Goal: Book appointment/travel/reservation

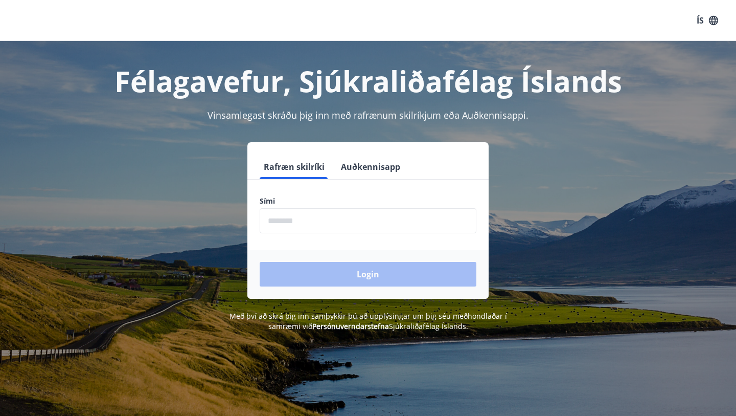
click at [319, 221] on input "phone" at bounding box center [368, 220] width 217 height 25
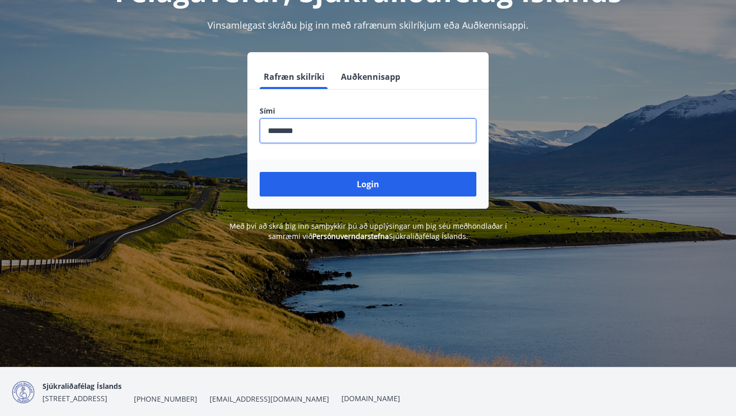
scroll to position [110, 0]
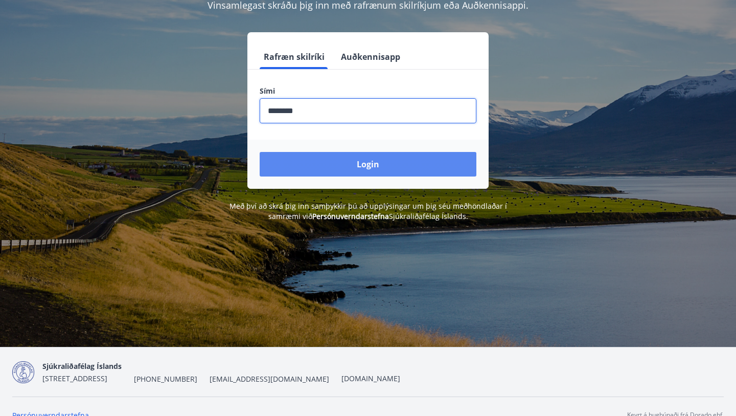
type input "********"
click at [359, 168] on button "Login" at bounding box center [368, 164] width 217 height 25
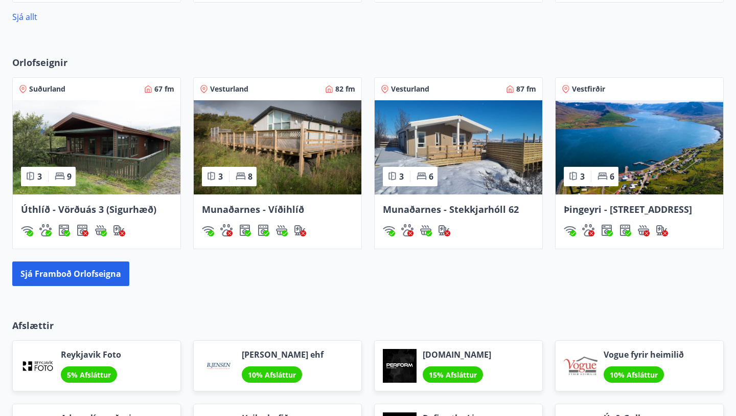
scroll to position [661, 0]
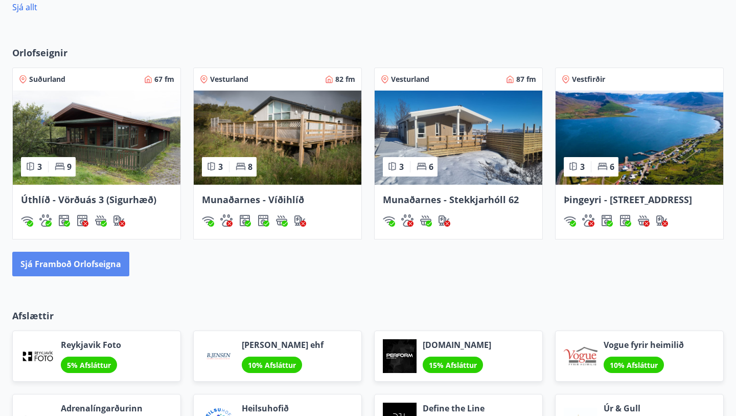
click at [49, 266] on button "Sjá framboð orlofseigna" at bounding box center [70, 264] width 117 height 25
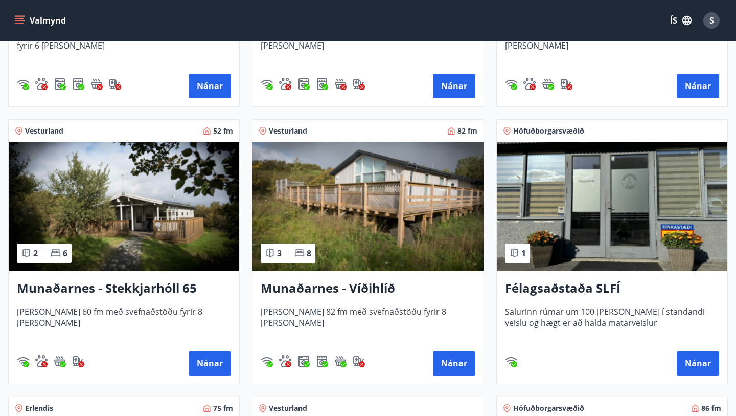
scroll to position [395, 0]
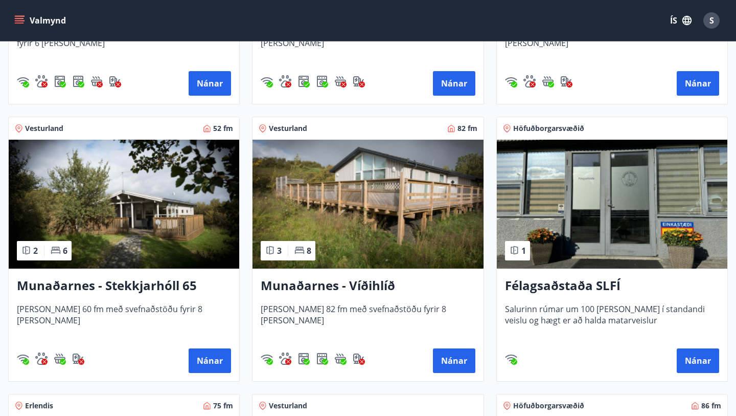
click at [129, 217] on img at bounding box center [124, 204] width 231 height 129
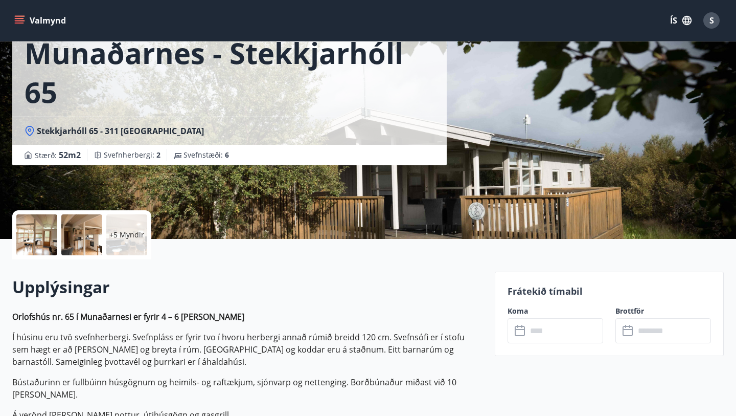
scroll to position [80, 0]
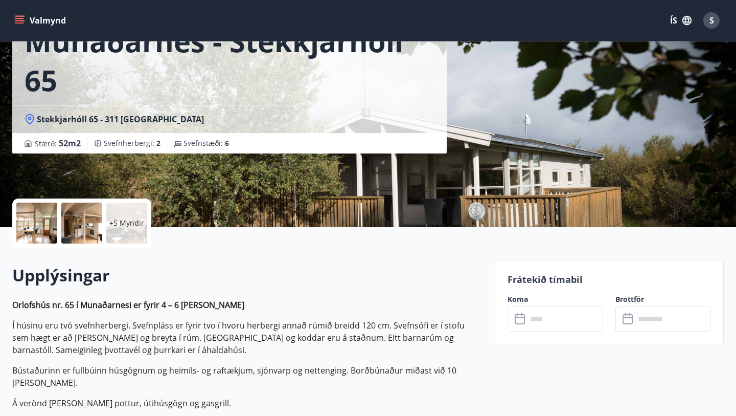
click at [539, 324] on input "text" at bounding box center [565, 318] width 76 height 25
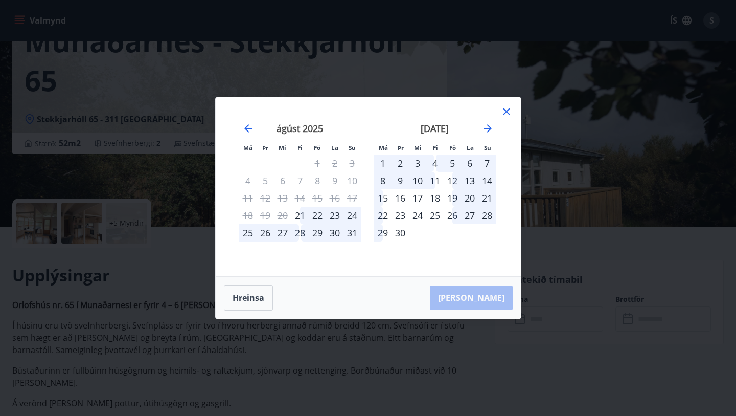
click at [508, 109] on icon at bounding box center [506, 111] width 7 height 7
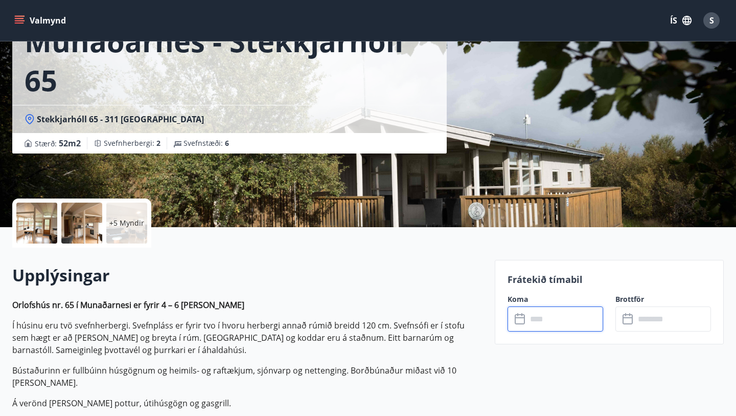
scroll to position [0, 0]
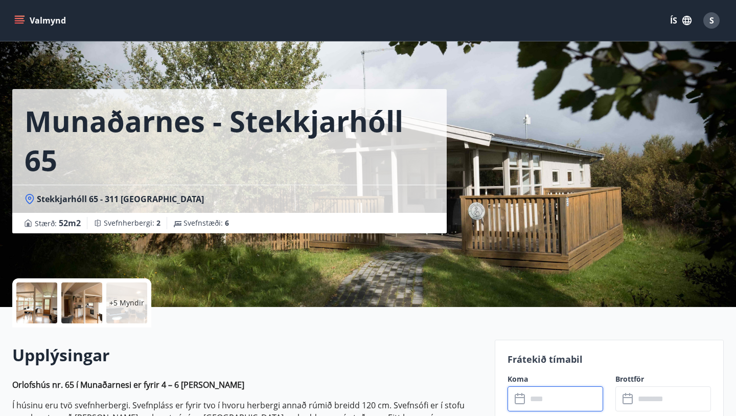
click at [122, 303] on p "+5 Myndir" at bounding box center [126, 303] width 35 height 10
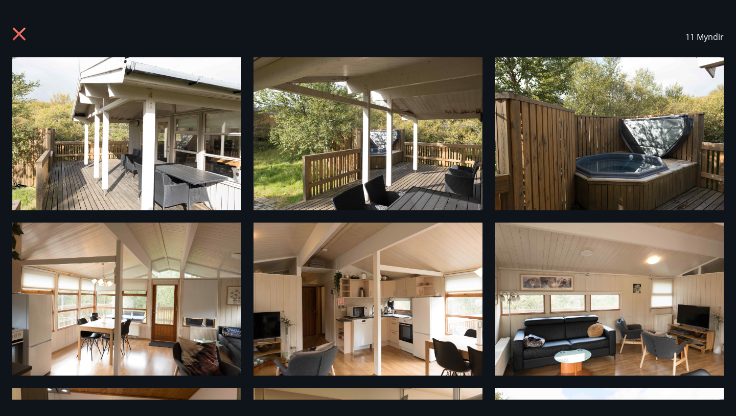
click at [20, 33] on icon at bounding box center [19, 34] width 3 height 3
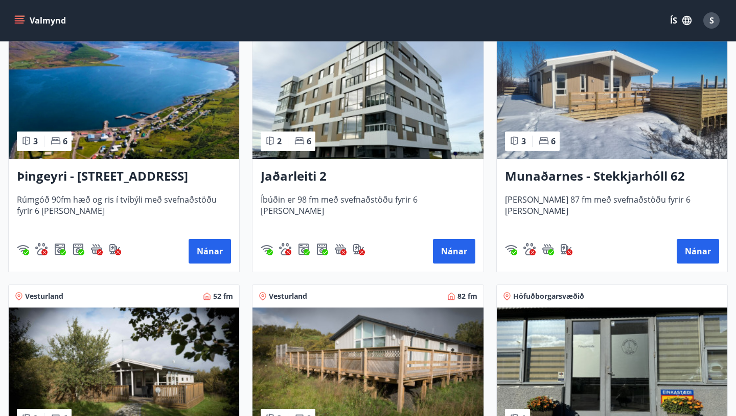
scroll to position [217, 0]
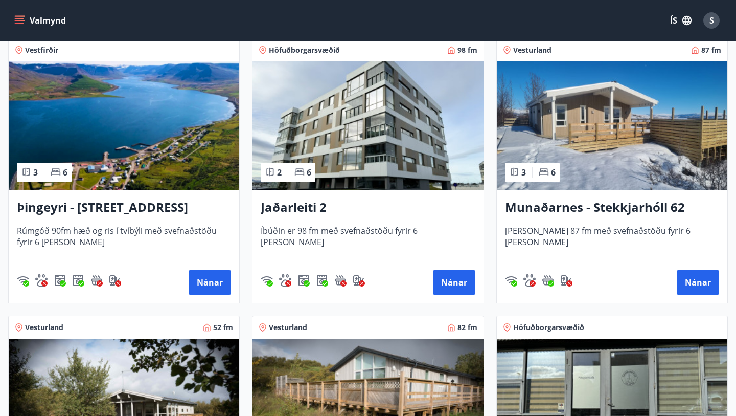
click at [612, 141] on img at bounding box center [612, 125] width 231 height 129
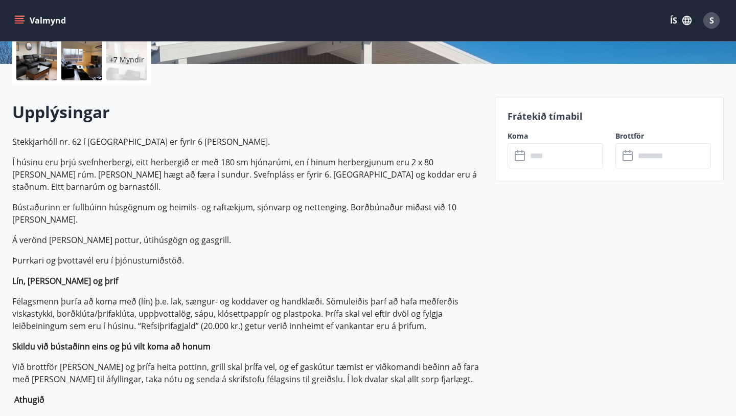
scroll to position [234, 0]
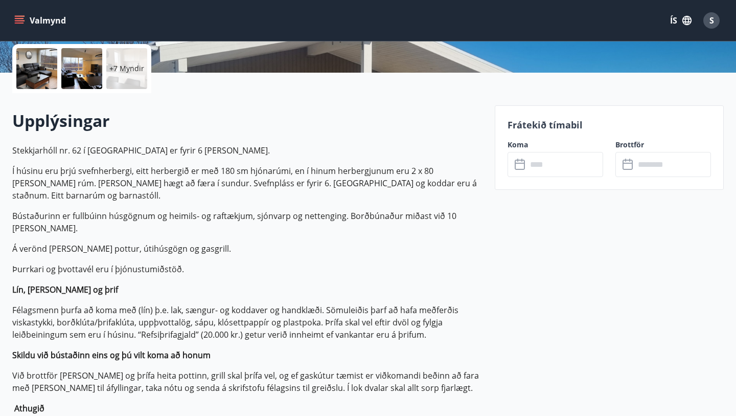
click at [521, 170] on div "​ ​" at bounding box center [556, 164] width 96 height 25
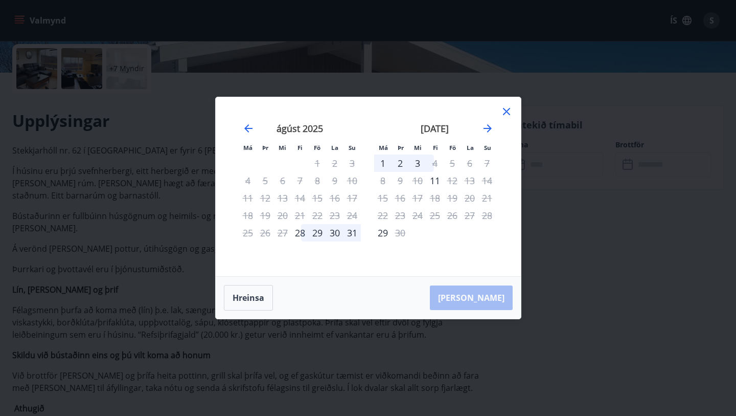
click at [505, 111] on icon at bounding box center [507, 111] width 12 height 12
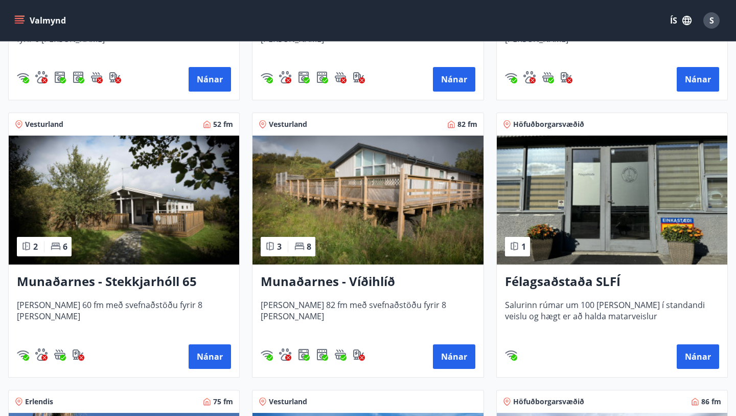
scroll to position [438, 0]
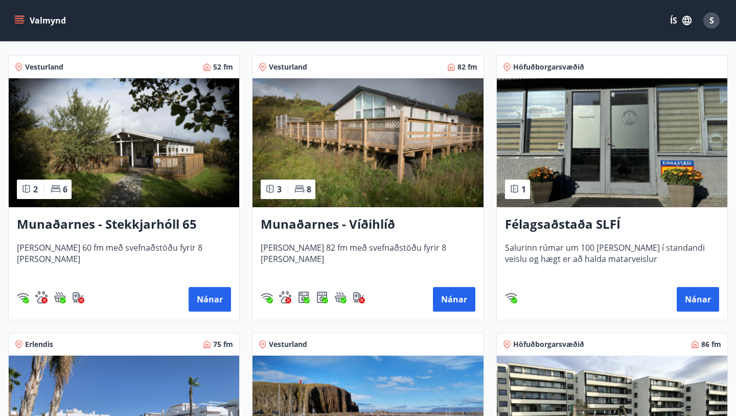
click at [139, 157] on img at bounding box center [124, 142] width 231 height 129
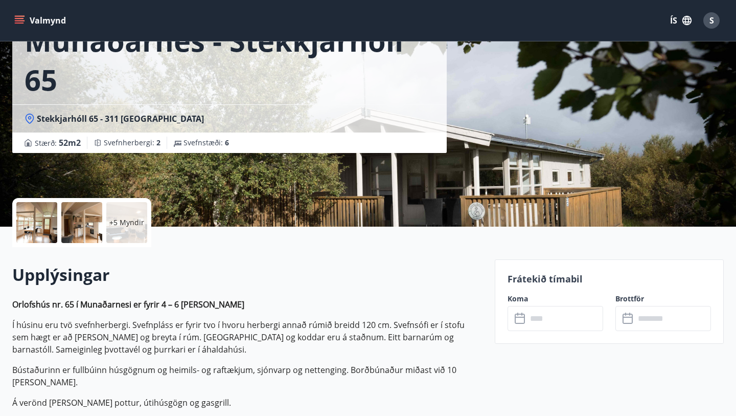
scroll to position [89, 0]
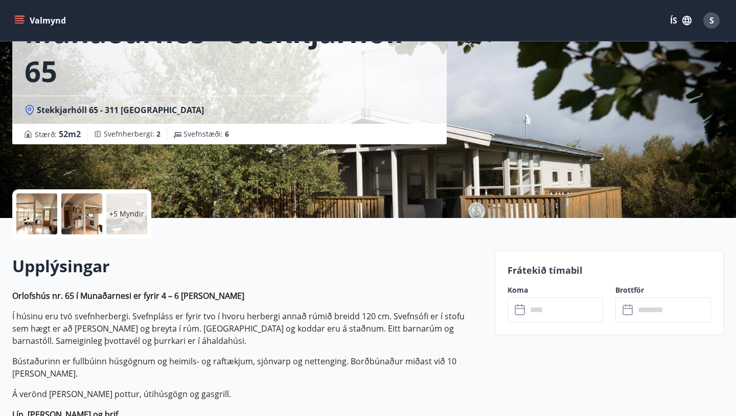
click at [525, 315] on icon at bounding box center [521, 310] width 12 height 12
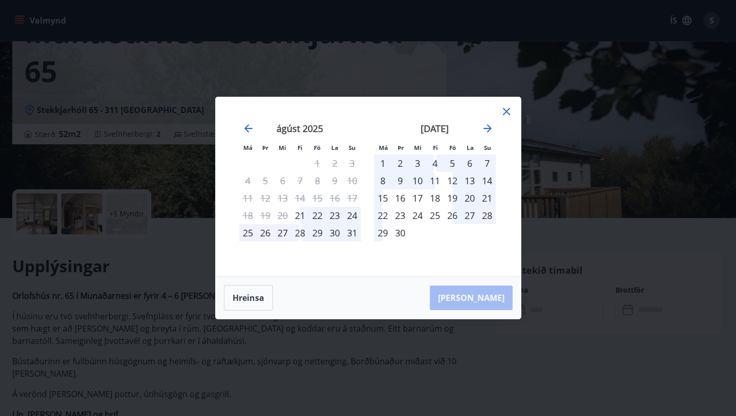
click at [507, 110] on icon at bounding box center [506, 111] width 7 height 7
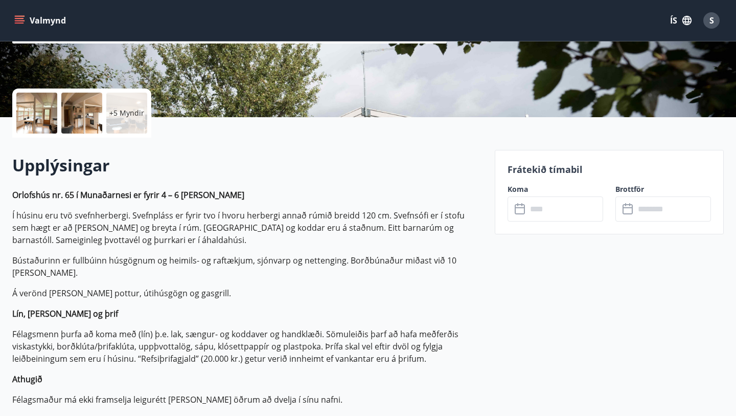
scroll to position [0, 0]
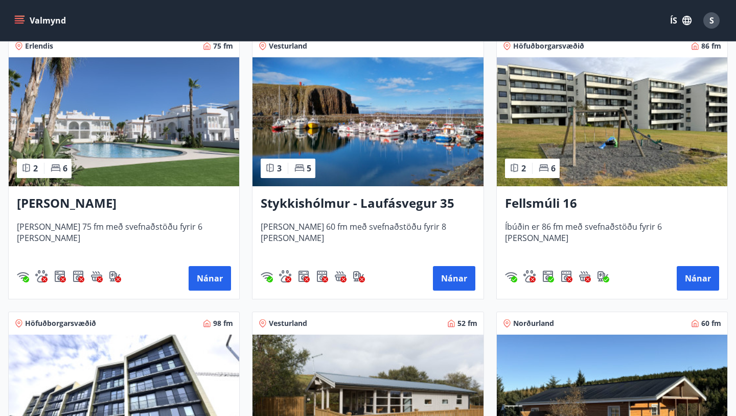
scroll to position [755, 0]
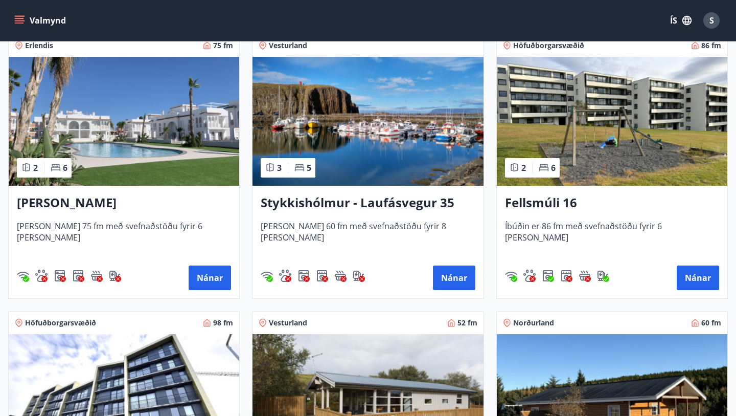
click at [393, 134] on img at bounding box center [368, 121] width 231 height 129
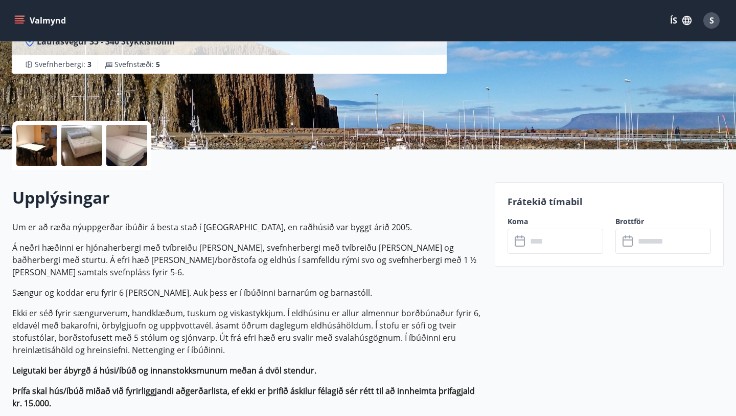
scroll to position [160, 0]
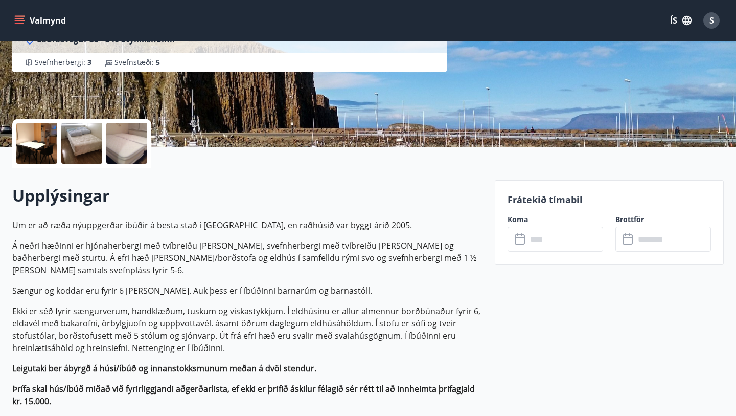
click at [517, 242] on icon at bounding box center [521, 239] width 12 height 12
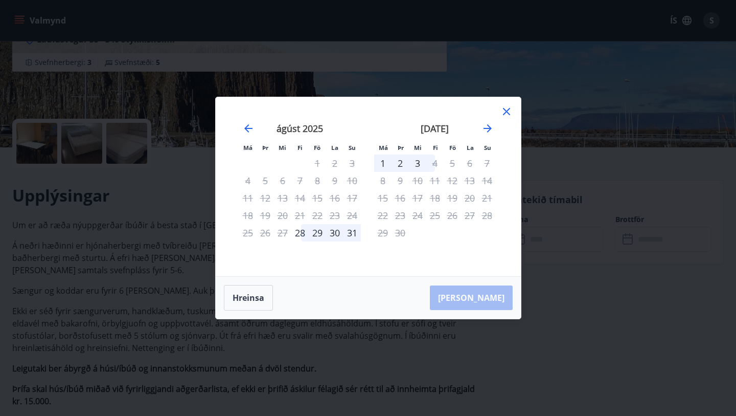
click at [506, 114] on icon at bounding box center [507, 111] width 12 height 12
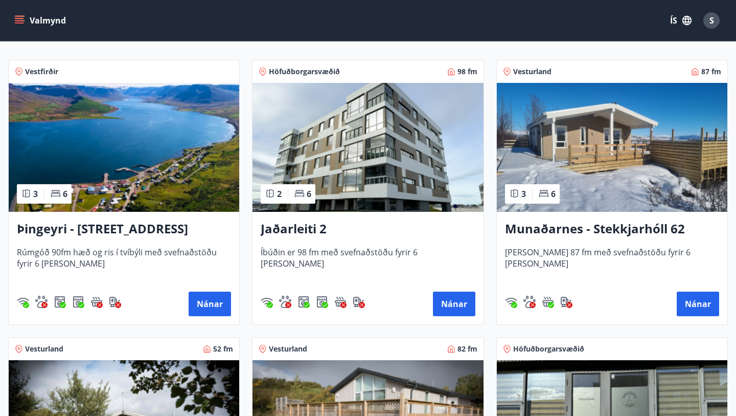
click at [134, 165] on img at bounding box center [124, 147] width 231 height 129
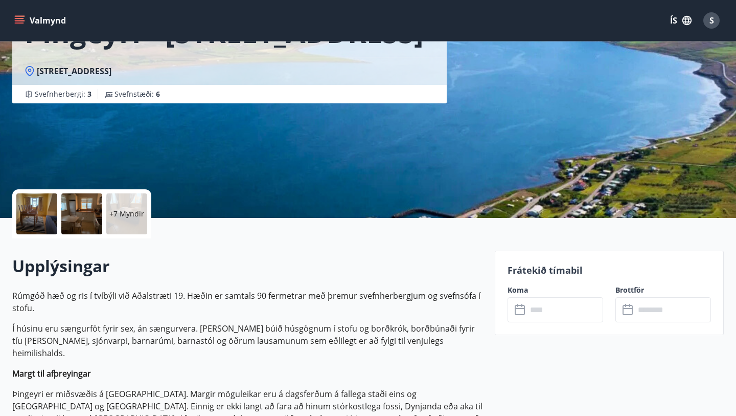
scroll to position [164, 0]
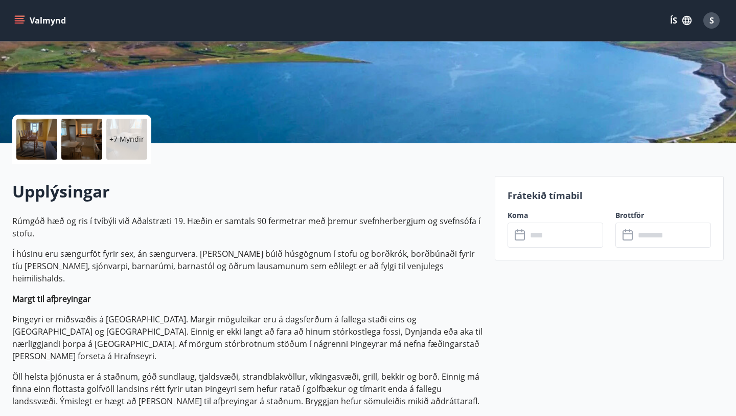
click at [521, 234] on icon at bounding box center [521, 235] width 12 height 12
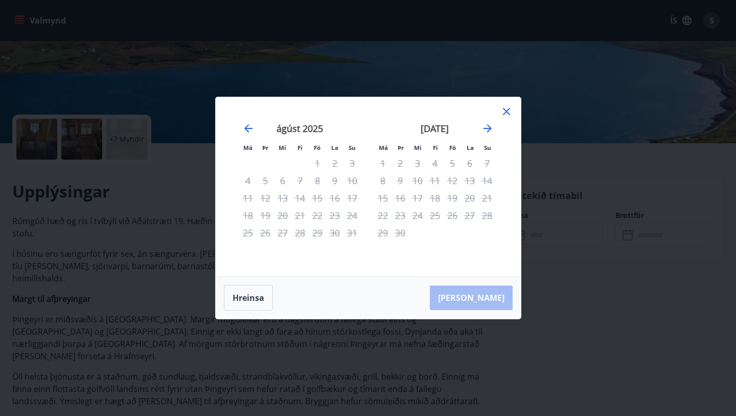
click at [507, 111] on icon at bounding box center [507, 111] width 12 height 12
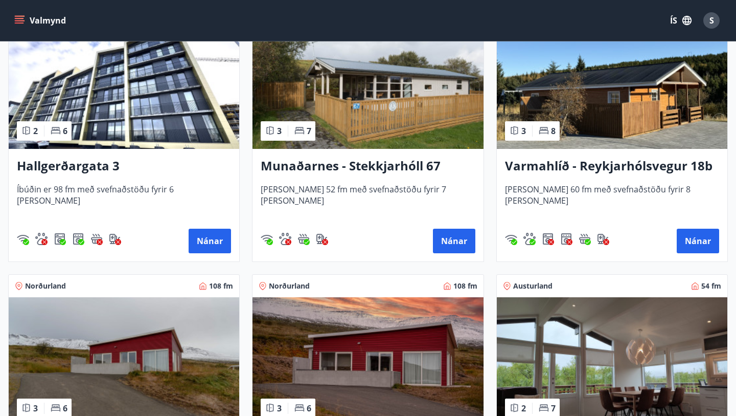
scroll to position [1058, 0]
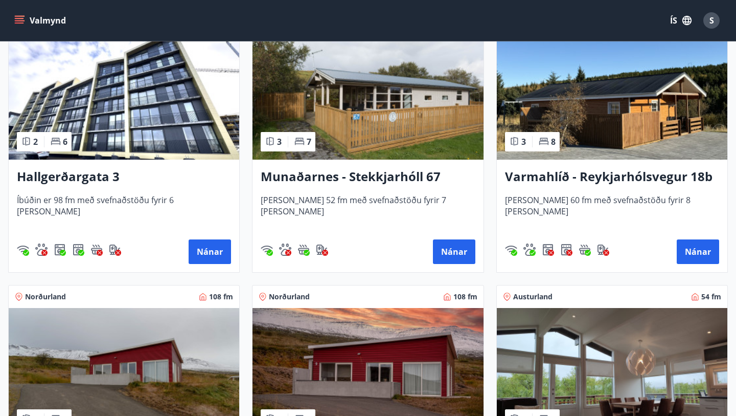
click at [370, 117] on img at bounding box center [368, 95] width 231 height 129
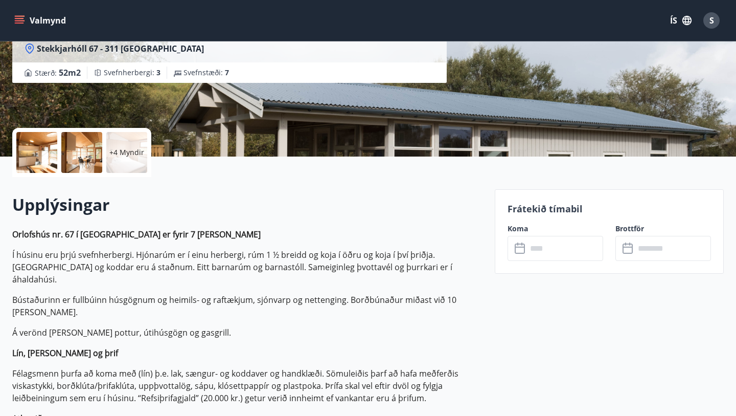
scroll to position [208, 0]
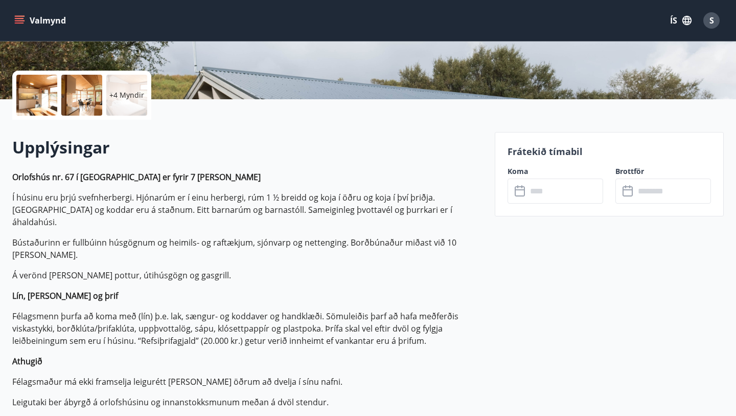
click at [522, 195] on icon at bounding box center [521, 191] width 12 height 12
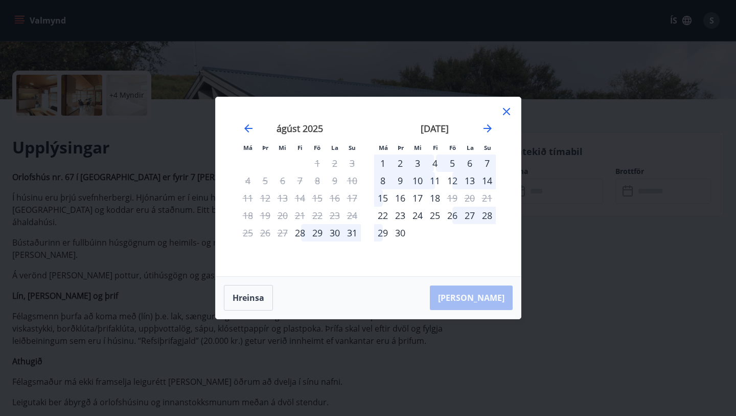
click at [507, 110] on icon at bounding box center [507, 111] width 12 height 12
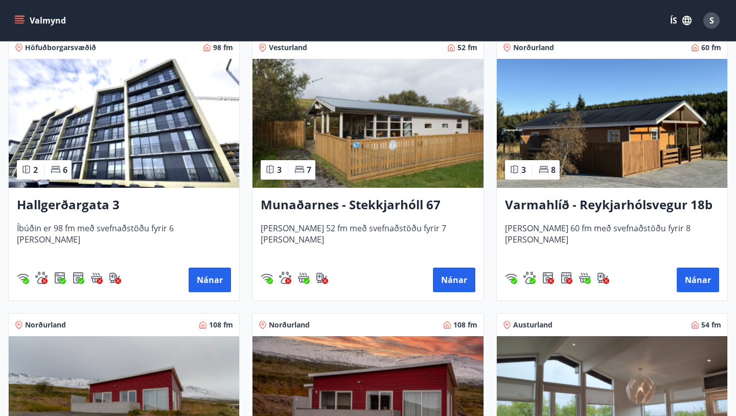
scroll to position [1035, 0]
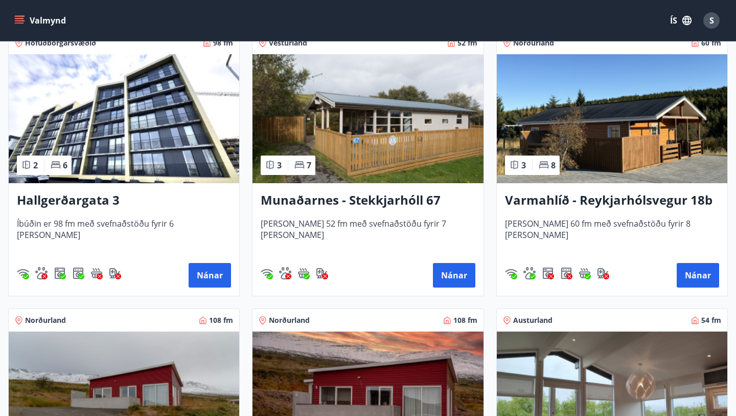
click at [579, 208] on h3 "Varmahlíð - Reykjarhólsvegur 18b" at bounding box center [612, 200] width 214 height 18
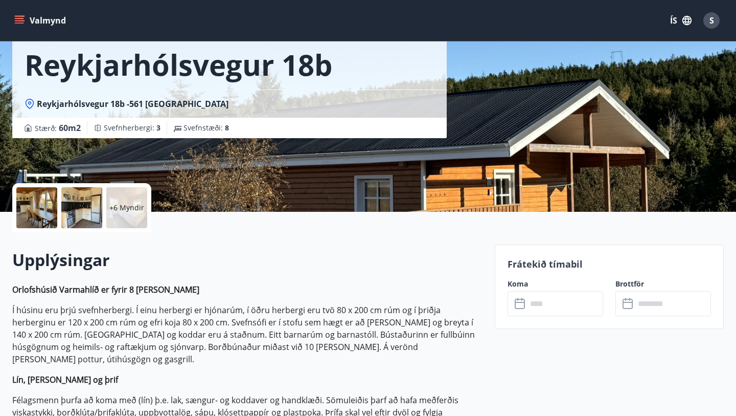
scroll to position [180, 0]
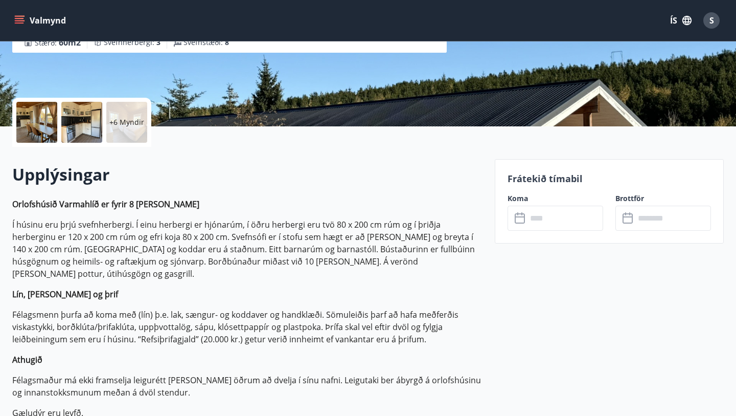
click at [522, 224] on div "​ ​" at bounding box center [556, 218] width 96 height 25
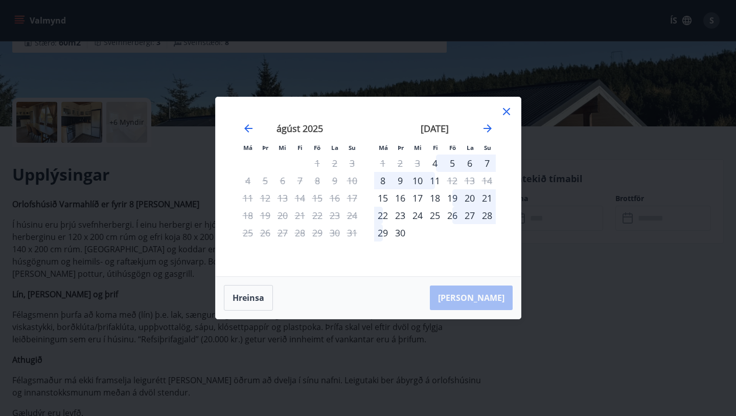
click at [507, 111] on icon at bounding box center [507, 111] width 12 height 12
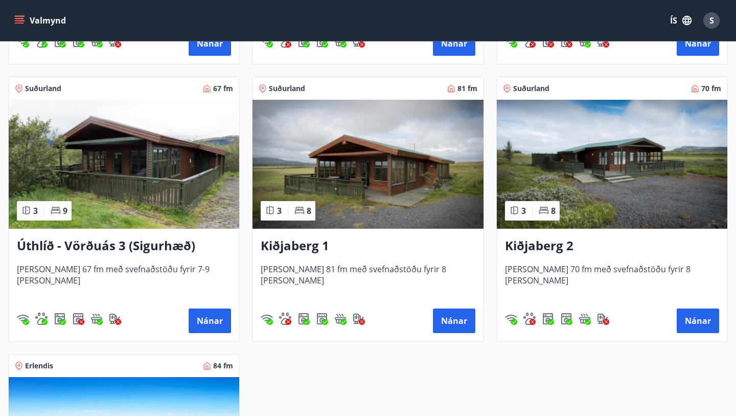
scroll to position [1546, 0]
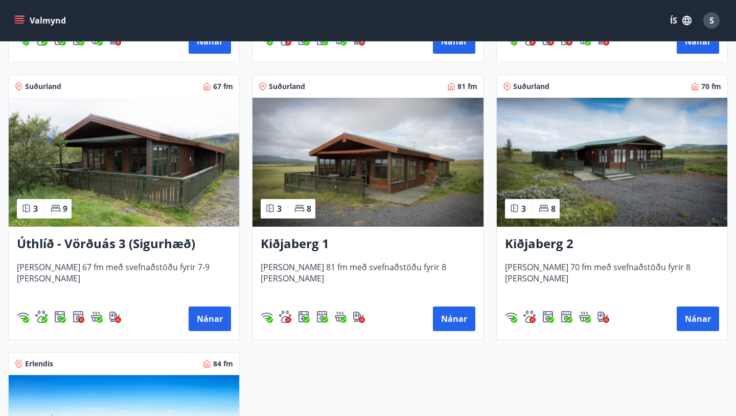
click at [342, 162] on img at bounding box center [368, 162] width 231 height 129
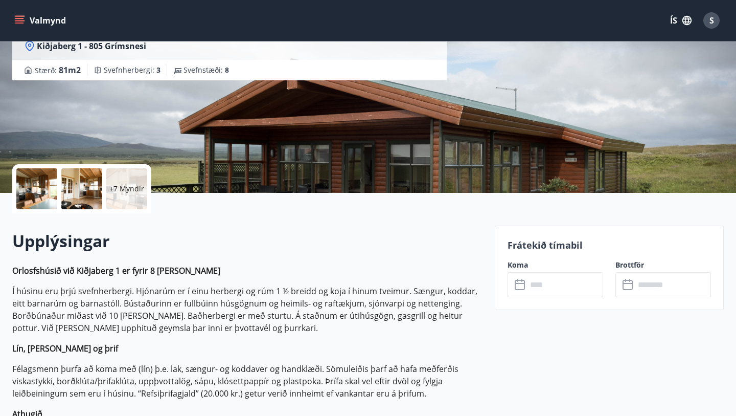
scroll to position [116, 0]
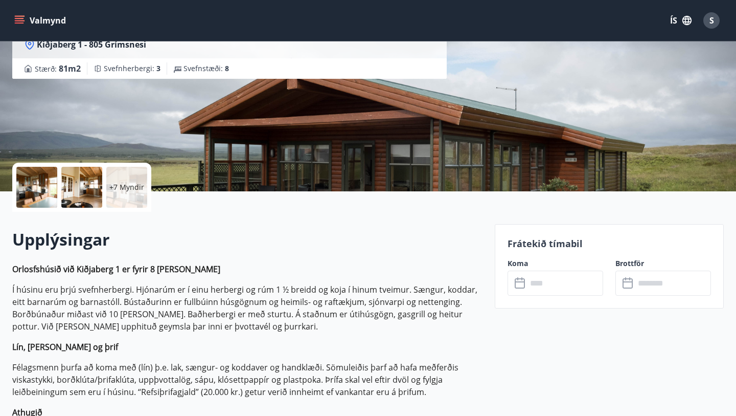
click at [521, 283] on icon at bounding box center [521, 283] width 12 height 12
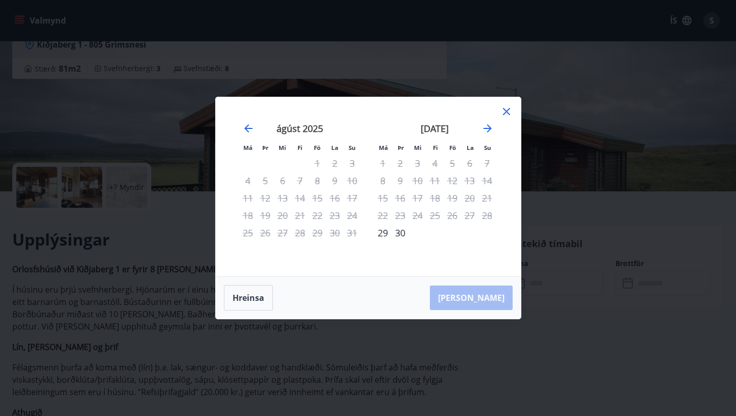
click at [506, 110] on icon at bounding box center [506, 111] width 7 height 7
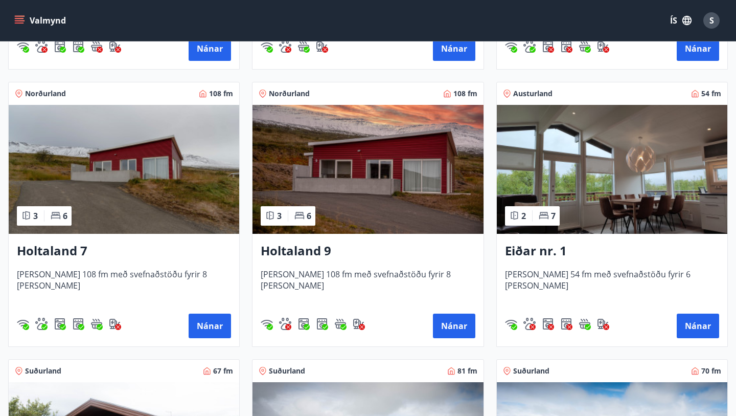
scroll to position [1260, 0]
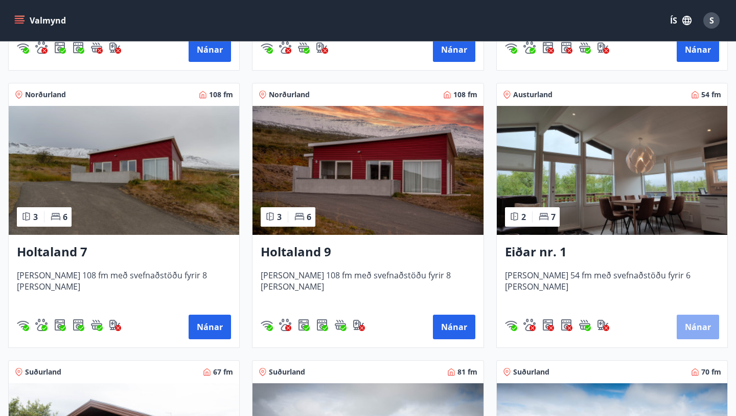
click at [696, 329] on button "Nánar" at bounding box center [698, 326] width 42 height 25
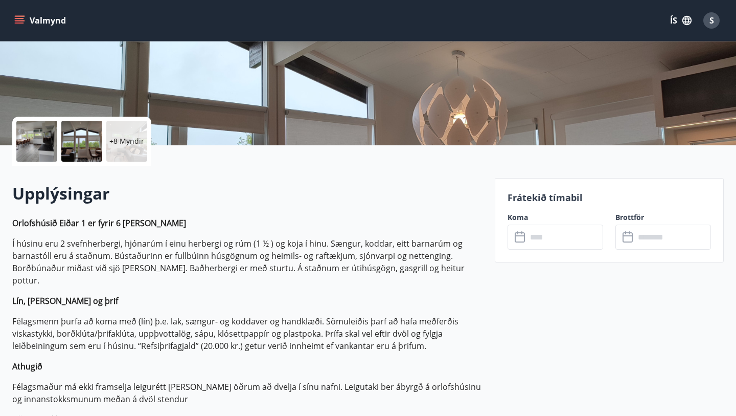
scroll to position [168, 0]
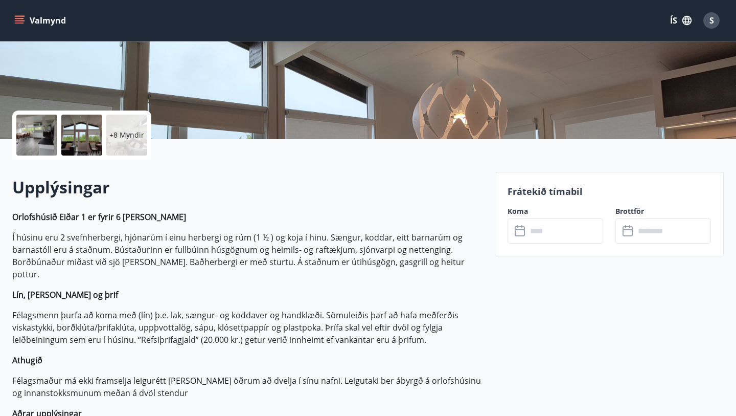
click at [524, 236] on icon at bounding box center [521, 231] width 12 height 12
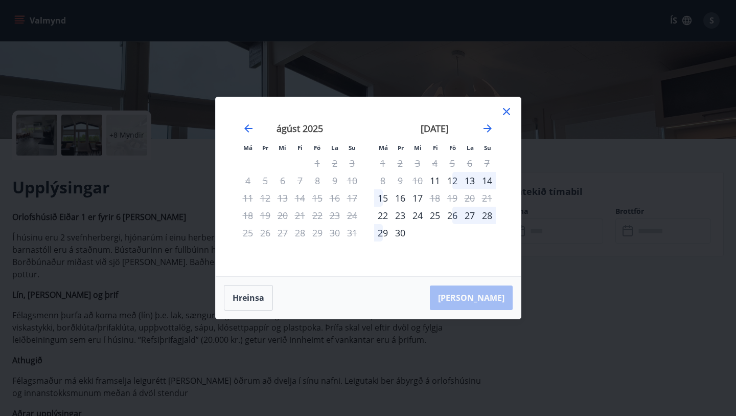
click at [506, 110] on icon at bounding box center [506, 111] width 7 height 7
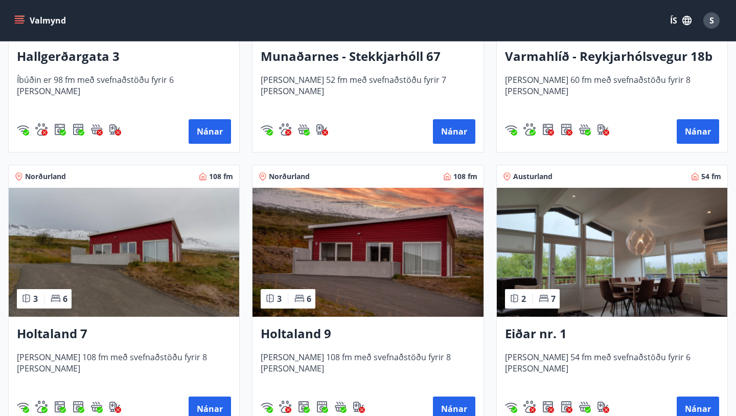
click at [593, 242] on img at bounding box center [612, 252] width 231 height 129
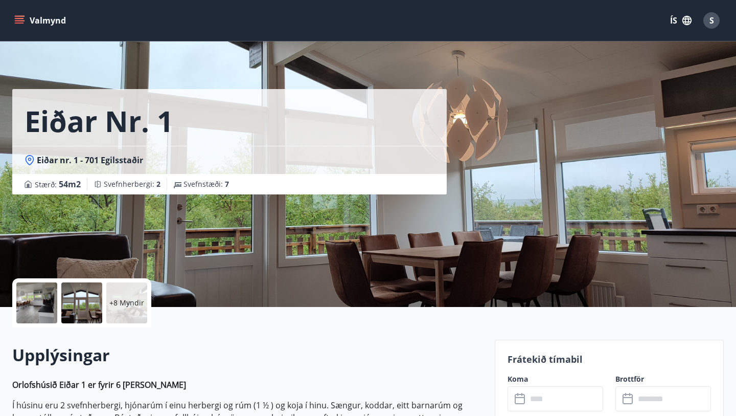
click at [122, 297] on div "+8 Myndir" at bounding box center [126, 302] width 41 height 41
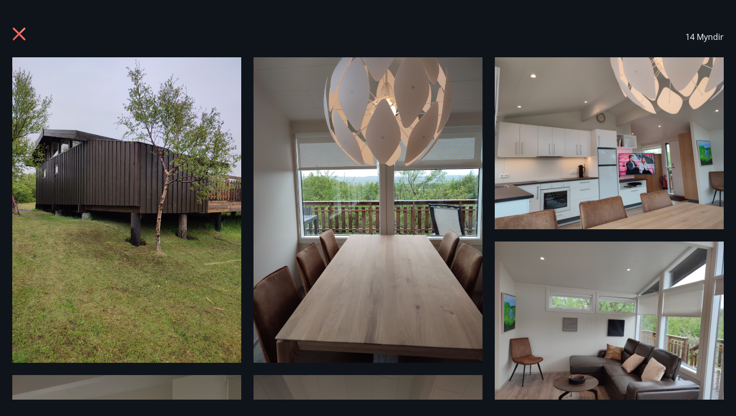
click at [20, 35] on icon at bounding box center [19, 34] width 13 height 13
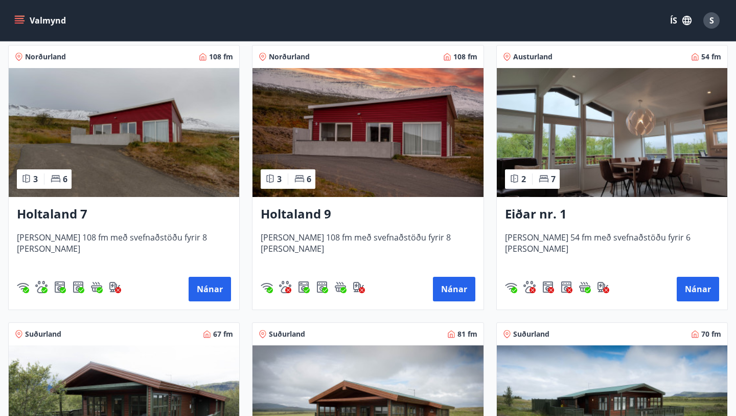
scroll to position [1303, 0]
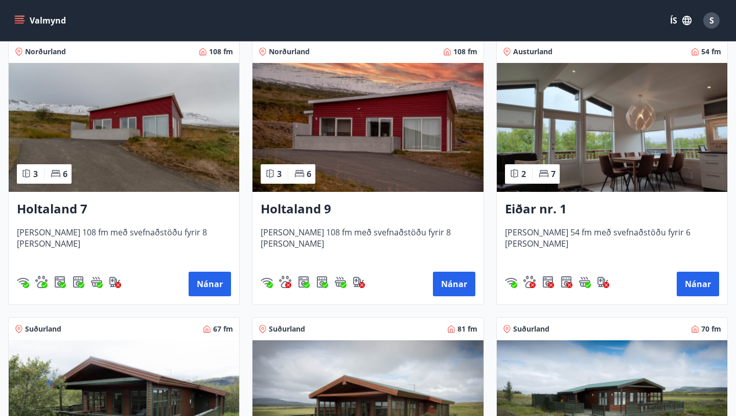
click at [163, 147] on img at bounding box center [124, 127] width 231 height 129
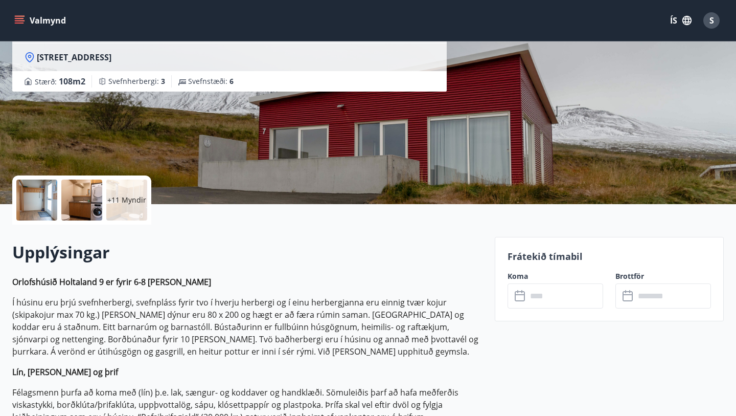
scroll to position [122, 0]
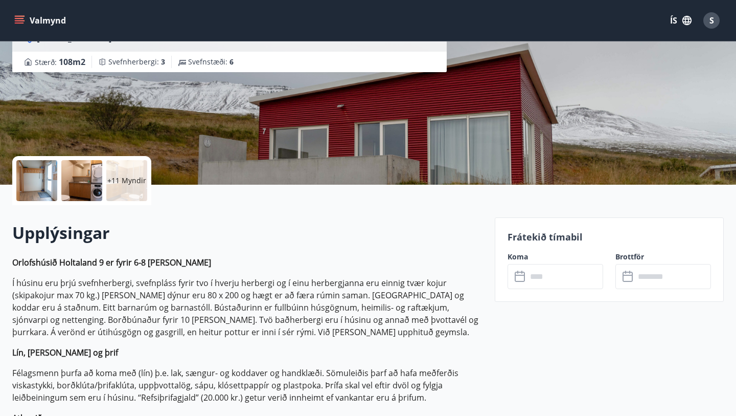
click at [519, 281] on icon at bounding box center [520, 277] width 10 height 10
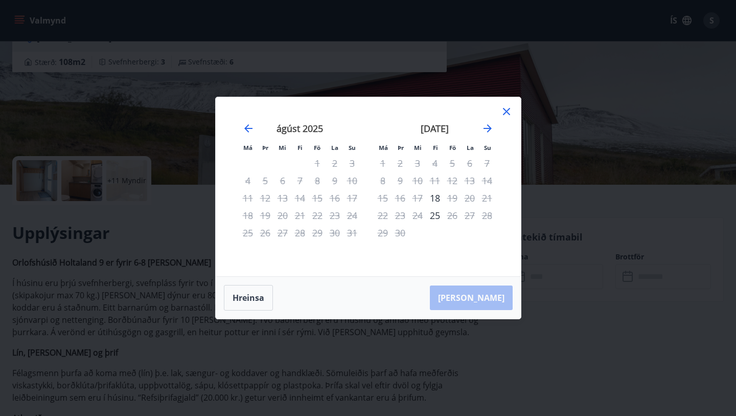
click at [507, 110] on icon at bounding box center [507, 111] width 12 height 12
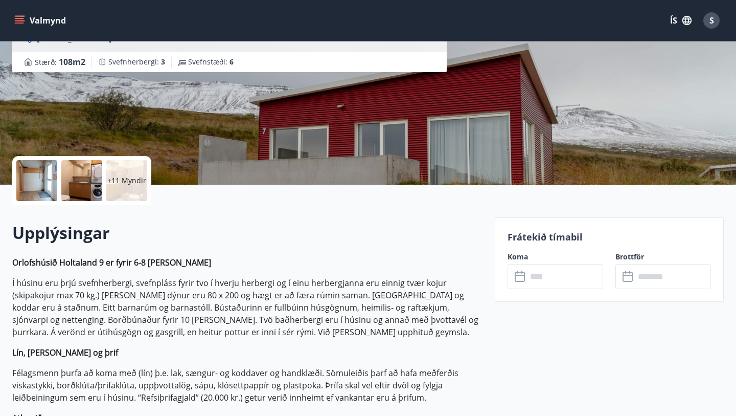
scroll to position [2, 0]
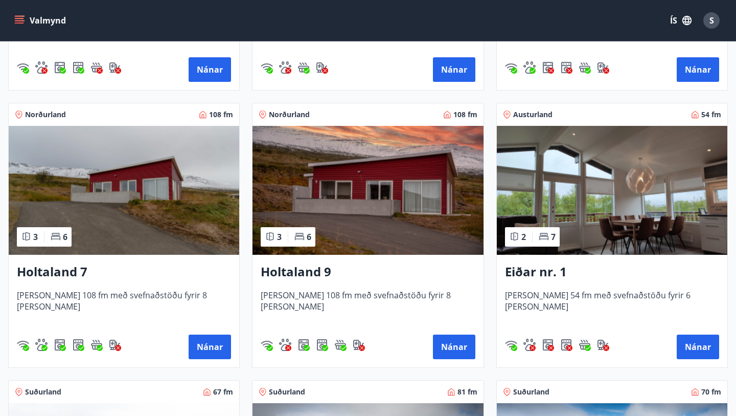
click at [358, 218] on img at bounding box center [368, 190] width 231 height 129
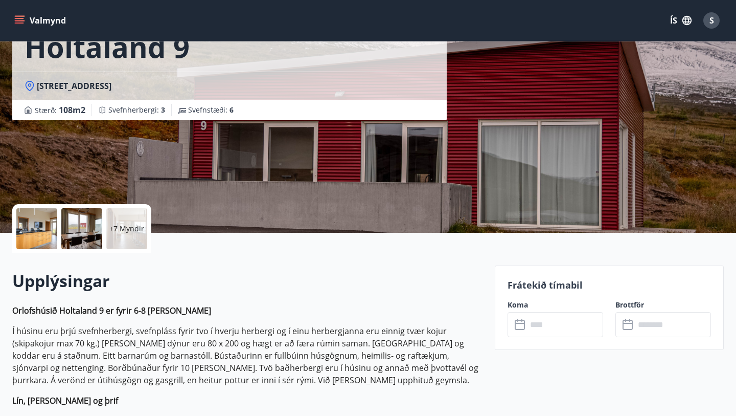
scroll to position [102, 0]
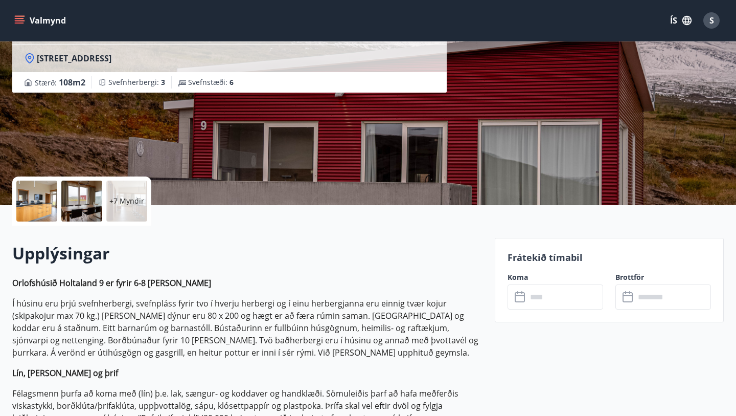
click at [522, 299] on icon at bounding box center [521, 297] width 12 height 12
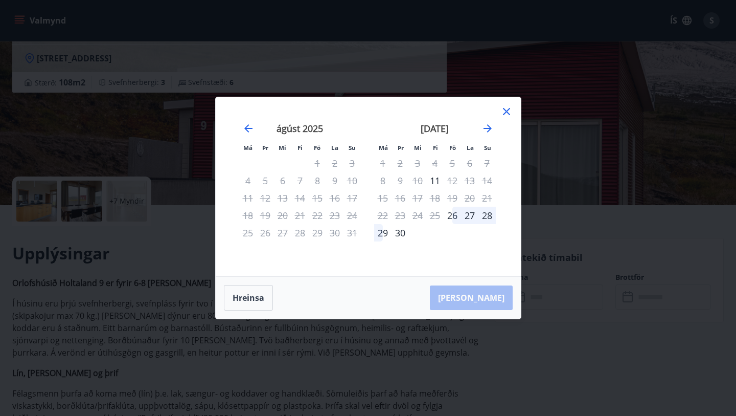
click at [506, 108] on icon at bounding box center [507, 111] width 12 height 12
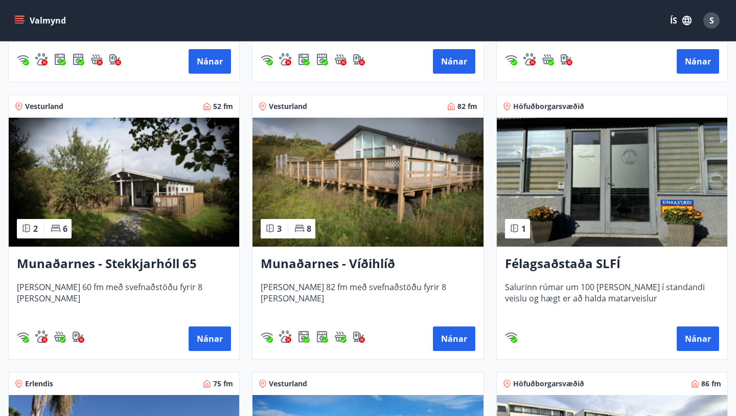
scroll to position [426, 0]
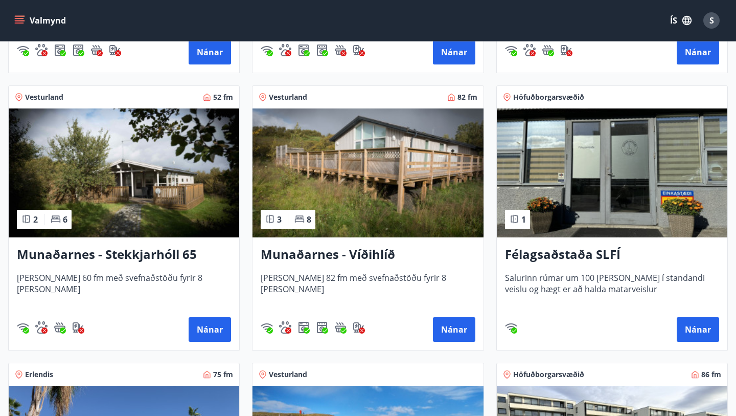
click at [133, 192] on img at bounding box center [124, 172] width 231 height 129
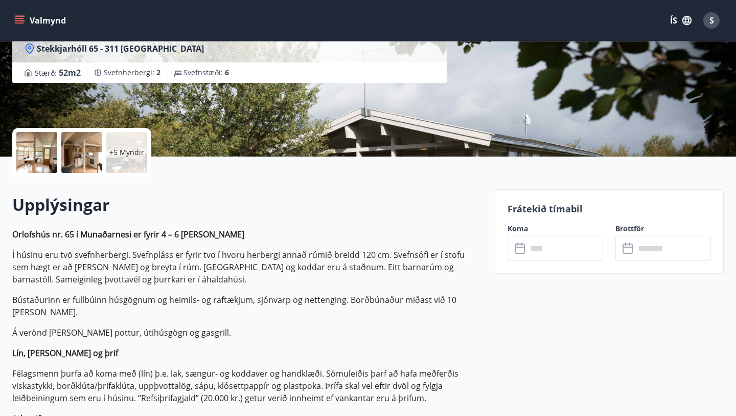
scroll to position [152, 0]
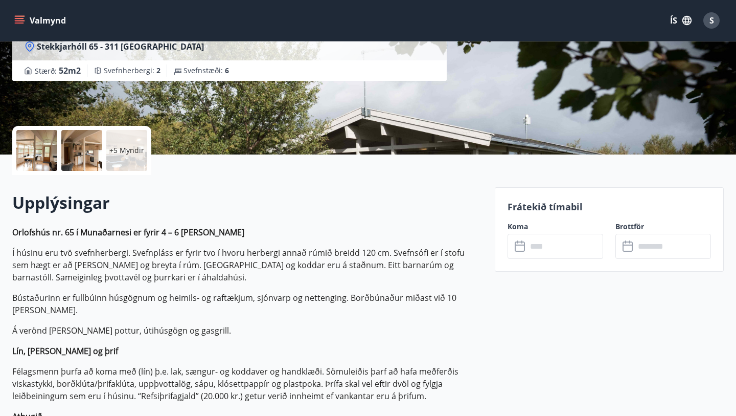
click at [523, 251] on icon at bounding box center [521, 246] width 12 height 12
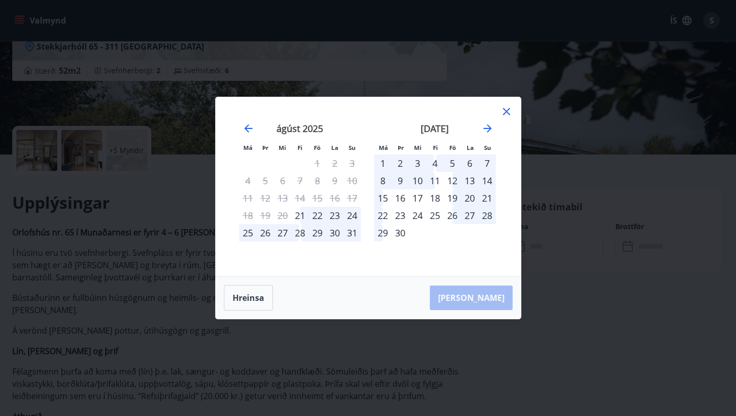
click at [508, 110] on icon at bounding box center [506, 111] width 7 height 7
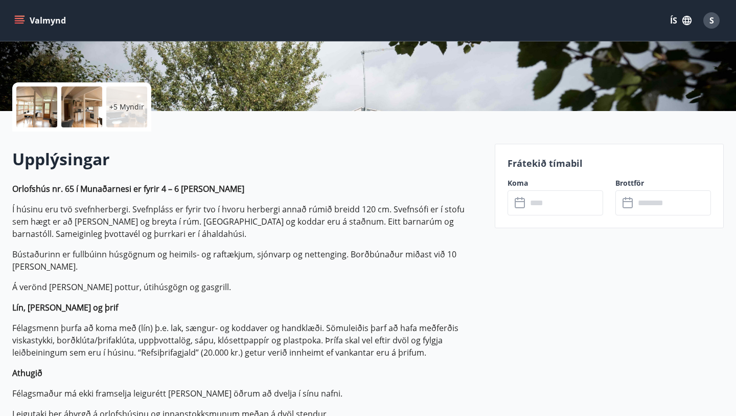
scroll to position [0, 0]
